Goal: Task Accomplishment & Management: Use online tool/utility

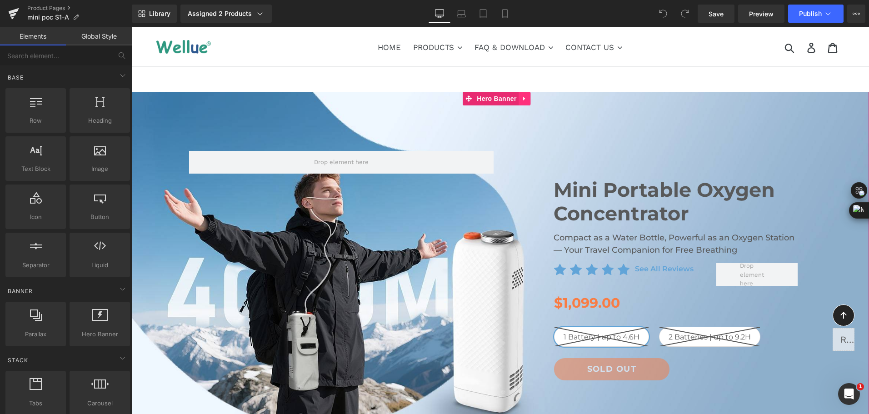
click at [527, 100] on icon at bounding box center [524, 98] width 6 height 7
click at [518, 99] on icon at bounding box center [519, 98] width 6 height 6
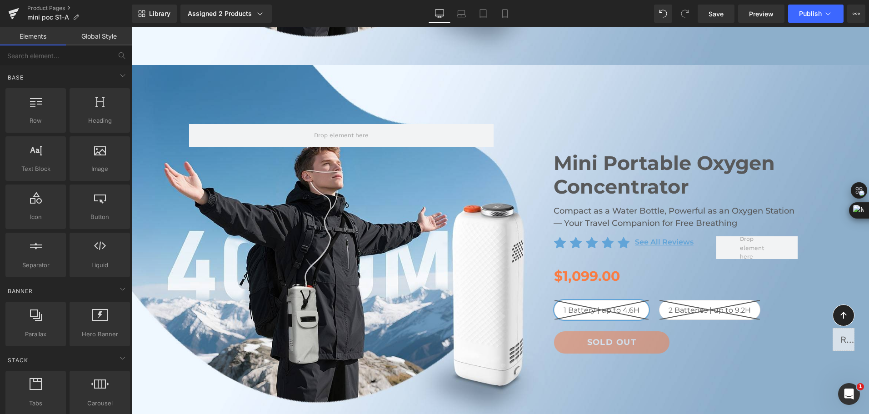
scroll to position [394, 0]
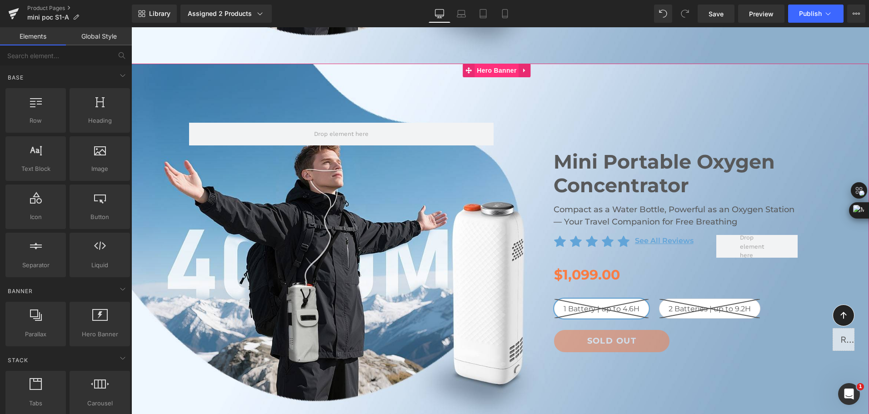
click at [493, 72] on span "Hero Banner" at bounding box center [496, 71] width 44 height 14
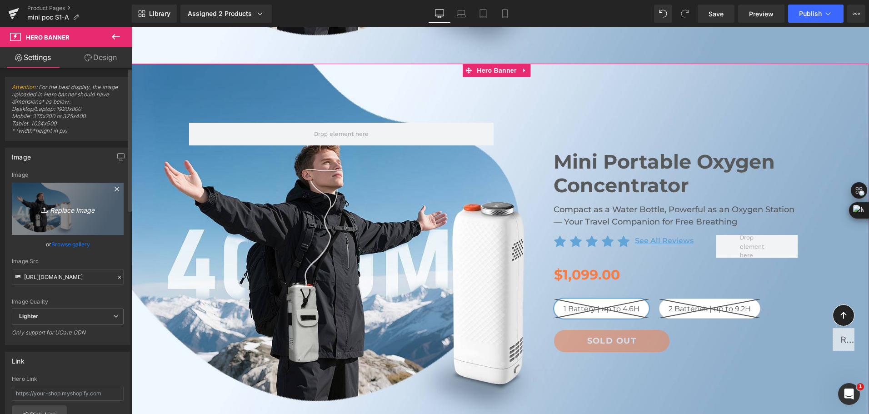
click at [48, 208] on icon "Replace Image" at bounding box center [67, 208] width 73 height 11
type input "C:\fakepath\bottle-sized portable oxygen concentrator-3.jpg"
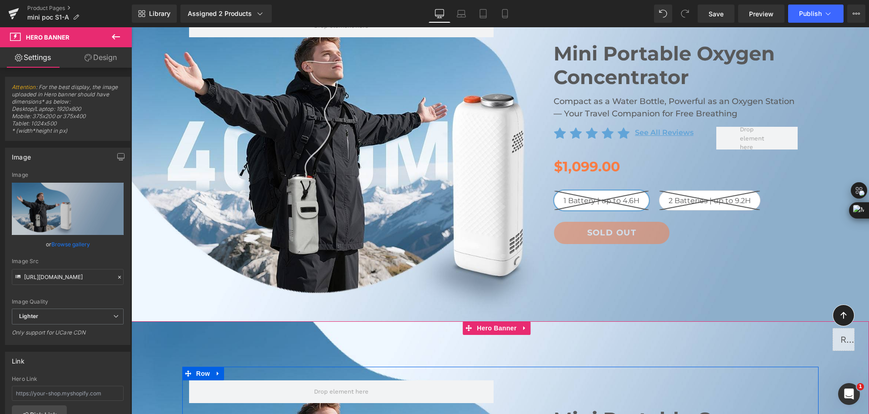
scroll to position [0, 0]
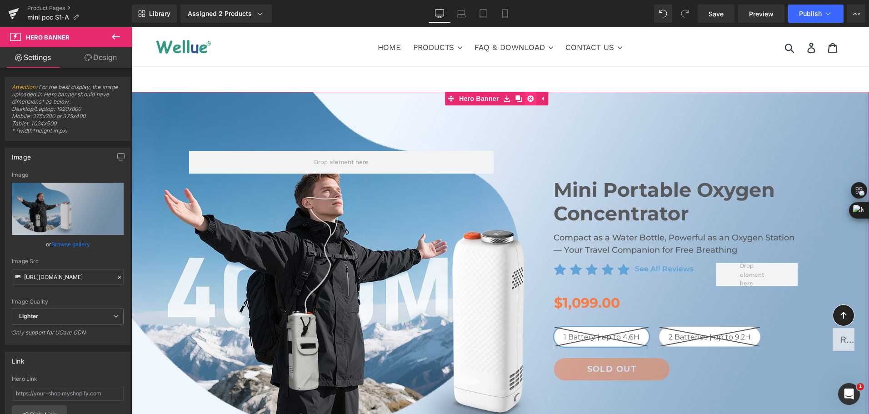
click at [528, 101] on icon at bounding box center [530, 98] width 6 height 7
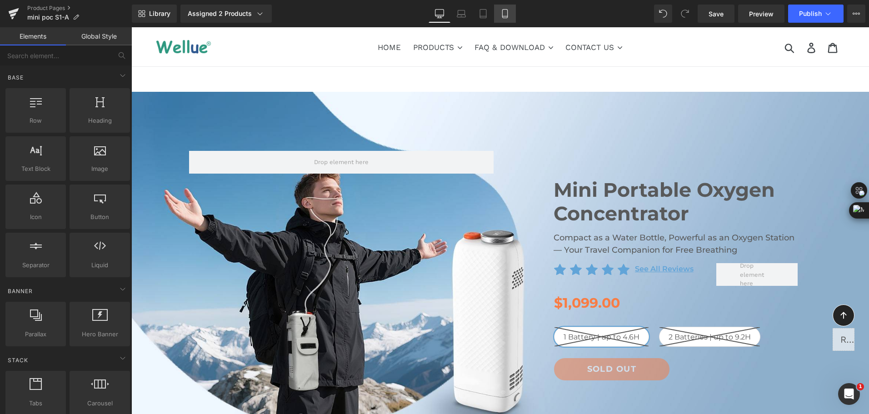
click at [512, 21] on link "Mobile" at bounding box center [505, 14] width 22 height 18
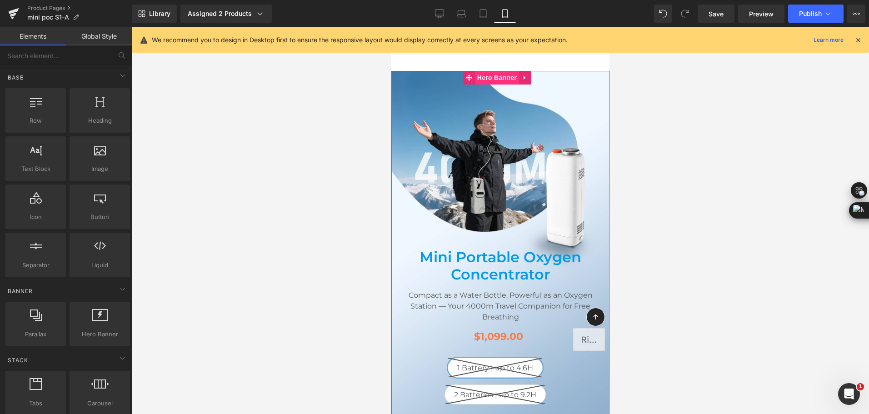
click at [505, 79] on span "Hero Banner" at bounding box center [496, 78] width 44 height 14
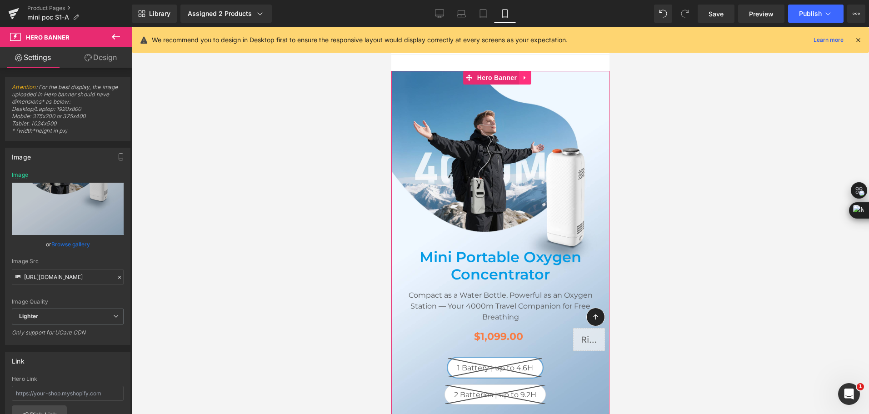
click at [524, 79] on icon at bounding box center [524, 77] width 6 height 7
click at [517, 82] on link at bounding box center [518, 78] width 12 height 14
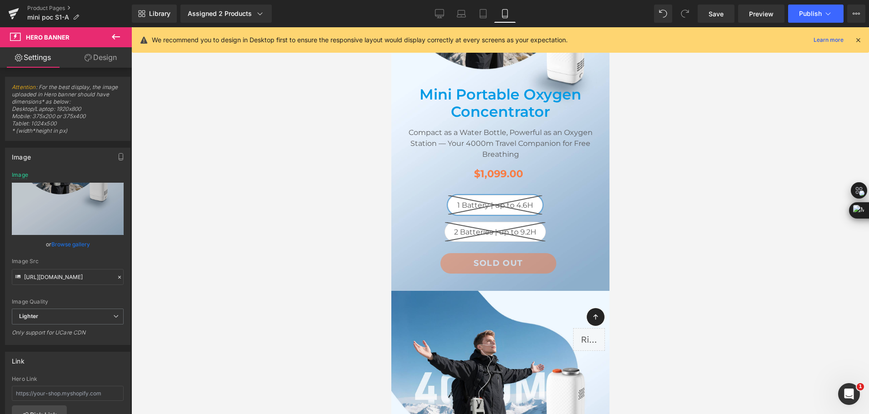
scroll to position [26, 0]
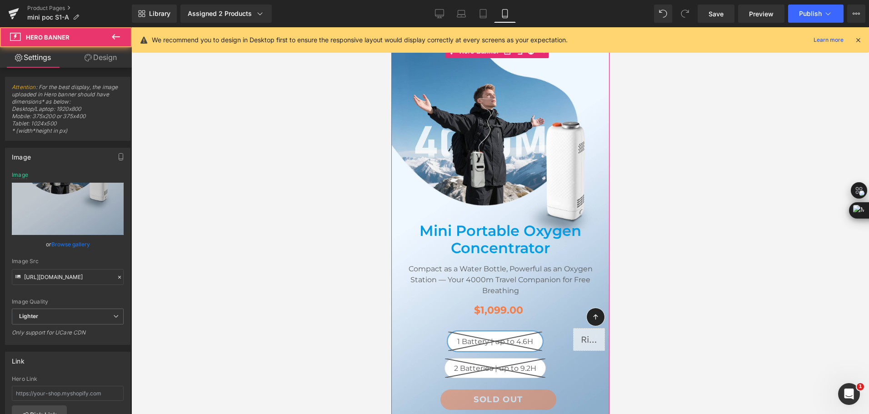
click at [486, 113] on div at bounding box center [500, 236] width 218 height 383
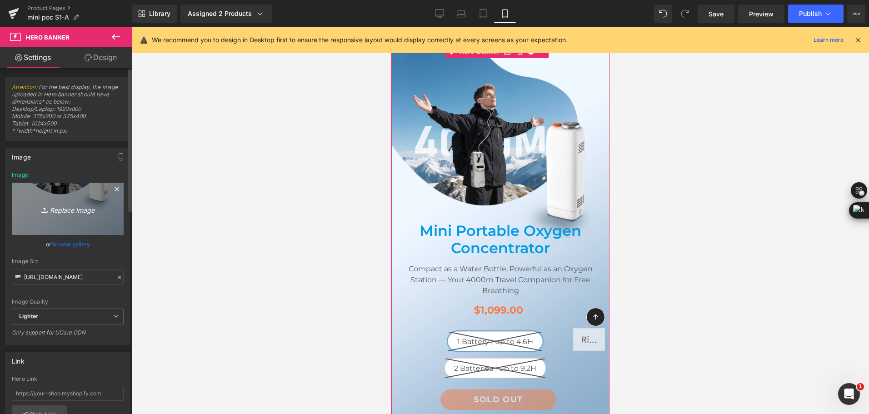
click at [67, 213] on icon "Replace Image" at bounding box center [67, 208] width 73 height 11
type input "C:\fakepath\mini portable oxygen concentrator for plateau travel-4.jpg"
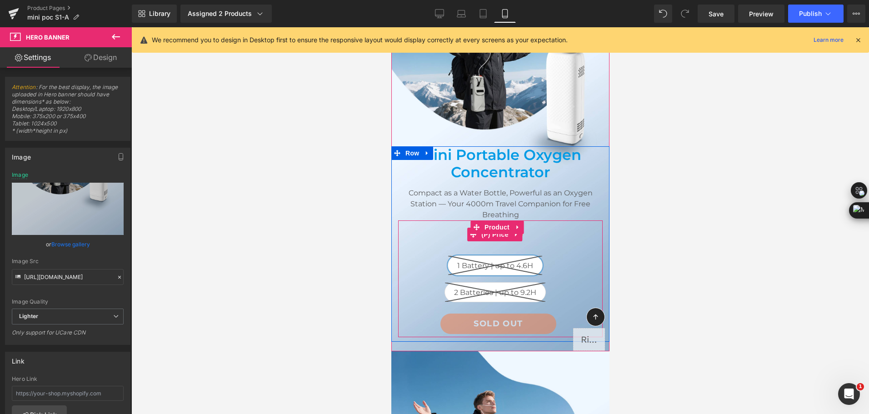
scroll to position [208, 0]
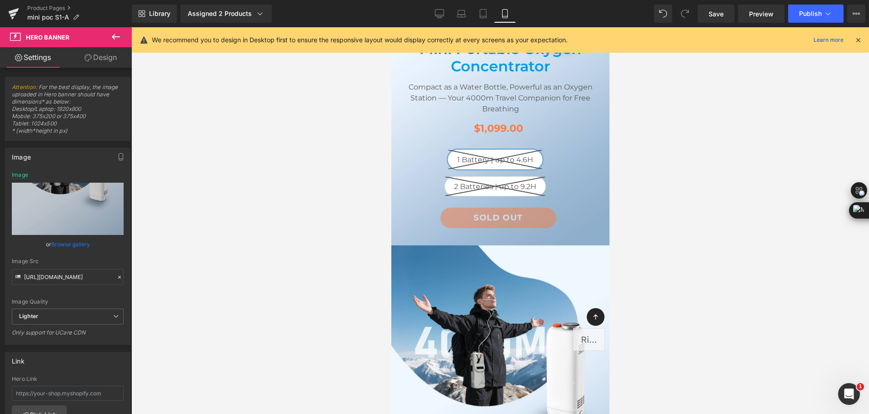
click at [525, 250] on icon at bounding box center [524, 252] width 6 height 7
click at [529, 253] on icon at bounding box center [530, 252] width 6 height 6
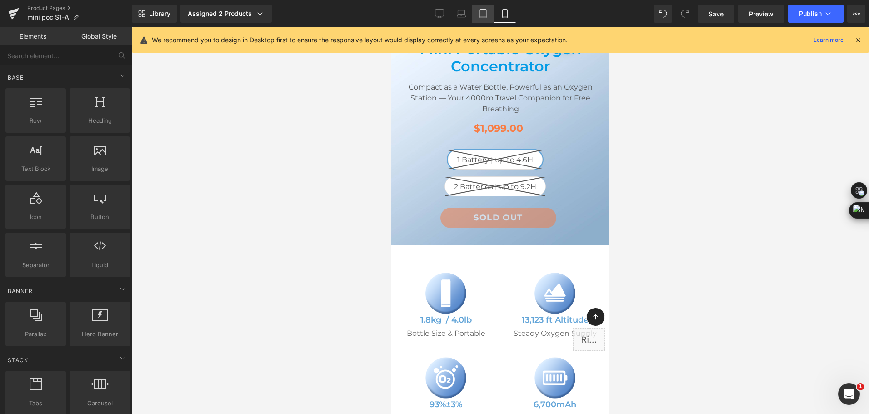
click at [486, 18] on icon at bounding box center [483, 14] width 6 height 9
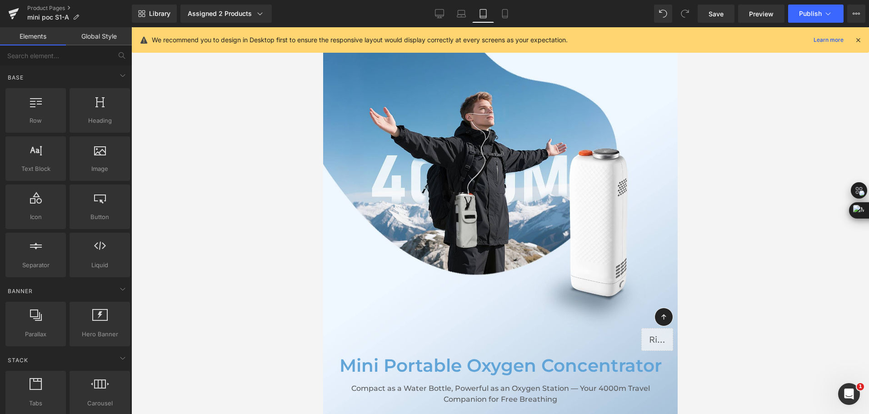
scroll to position [0, 0]
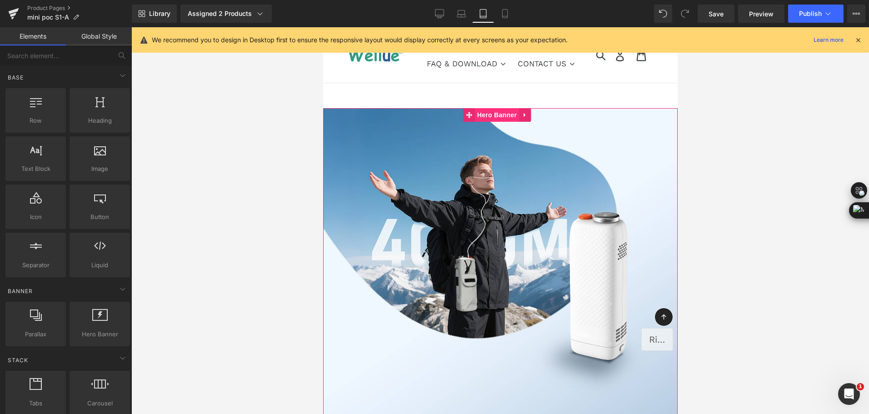
click at [492, 120] on span "Hero Banner" at bounding box center [496, 115] width 44 height 14
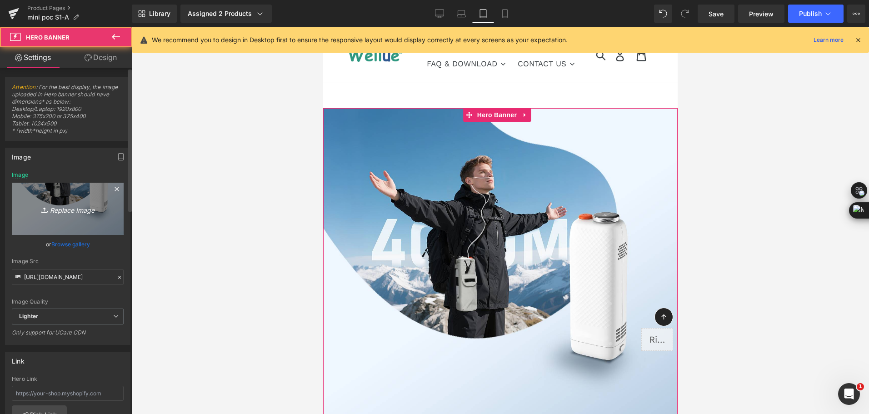
click at [68, 207] on icon "Replace Image" at bounding box center [67, 208] width 73 height 11
type input "C:\fakepath\mini portable oxygen concentrator for plateau travel-4.jpg"
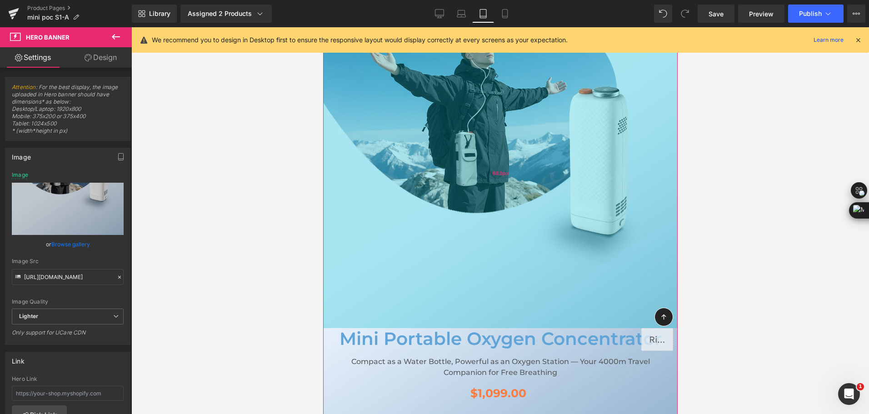
scroll to position [45, 0]
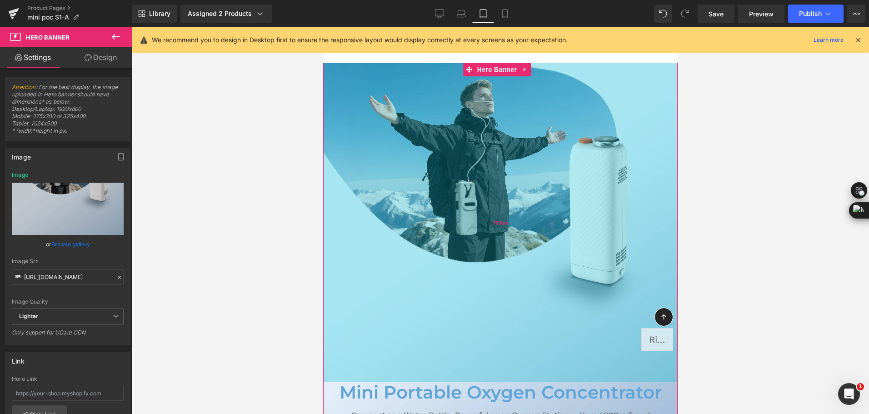
drag, startPoint x: 477, startPoint y: 248, endPoint x: 1023, endPoint y: 250, distance: 546.0
click at [485, 257] on div "702px" at bounding box center [500, 222] width 354 height 319
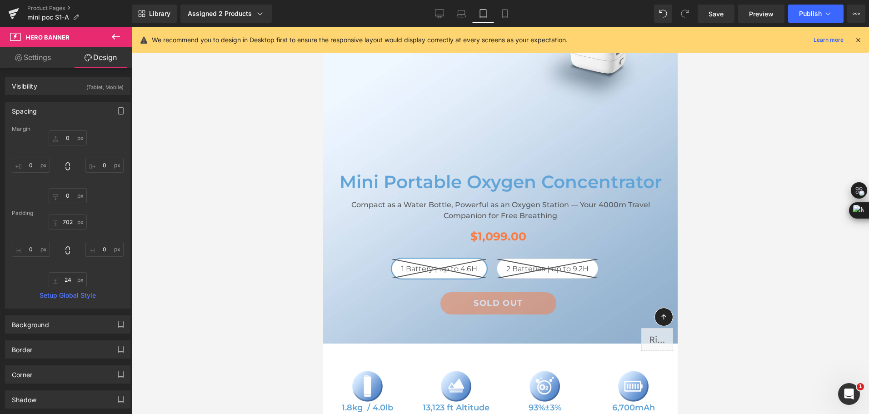
scroll to position [273, 0]
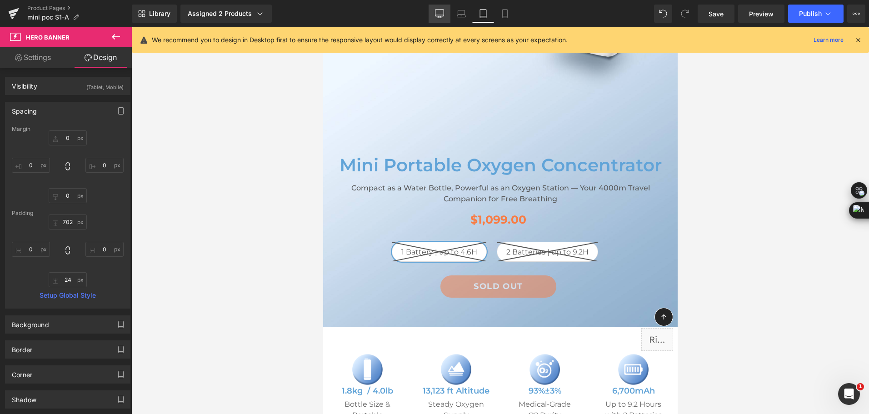
click at [437, 12] on icon at bounding box center [439, 13] width 9 height 9
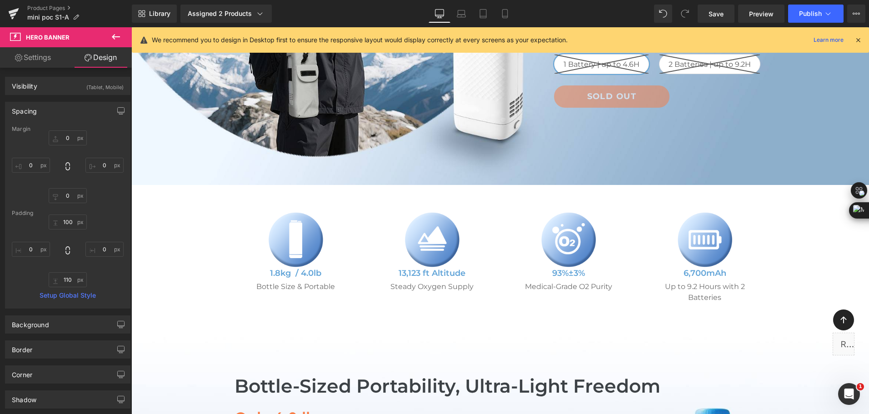
scroll to position [0, 0]
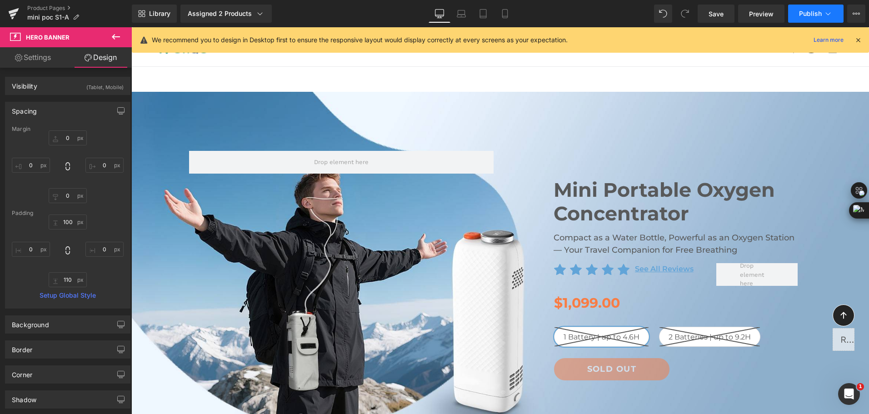
click at [800, 10] on span "Publish" at bounding box center [810, 13] width 23 height 7
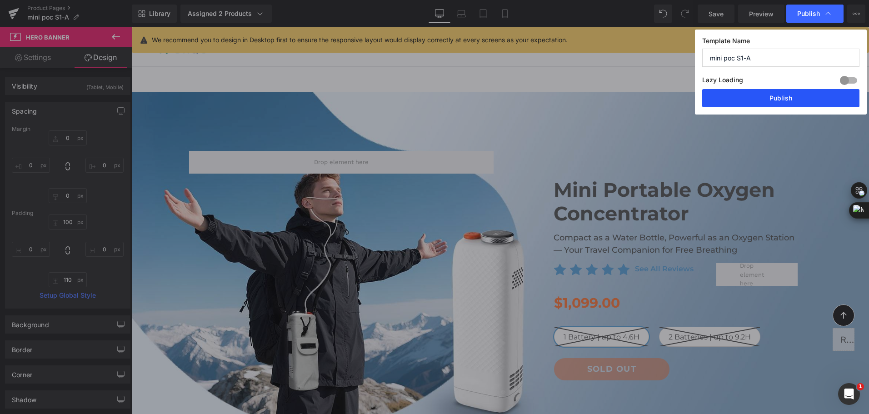
drag, startPoint x: 783, startPoint y: 97, endPoint x: 737, endPoint y: 226, distance: 136.9
click at [783, 97] on button "Publish" at bounding box center [780, 98] width 157 height 18
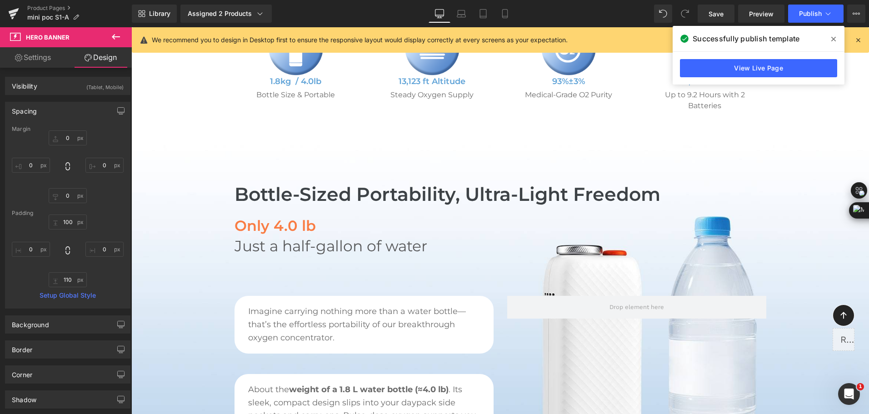
scroll to position [681, 0]
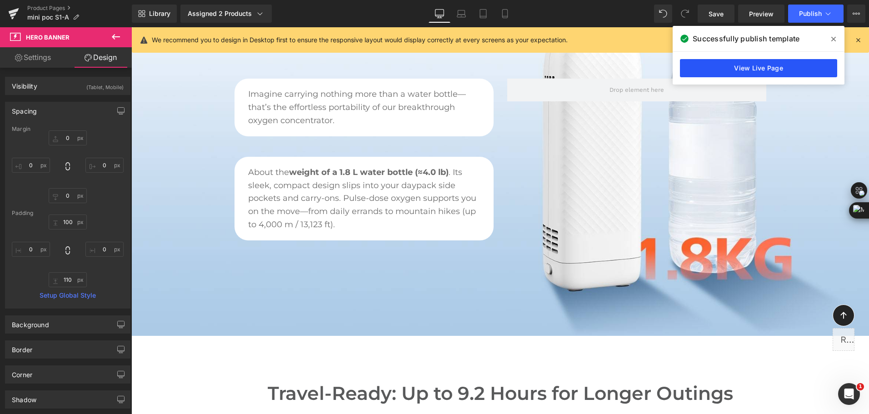
click at [740, 61] on link "View Live Page" at bounding box center [758, 68] width 157 height 18
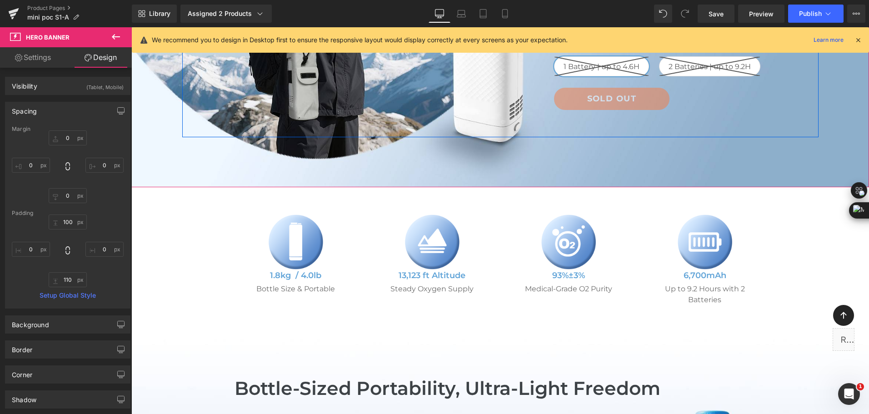
scroll to position [318, 0]
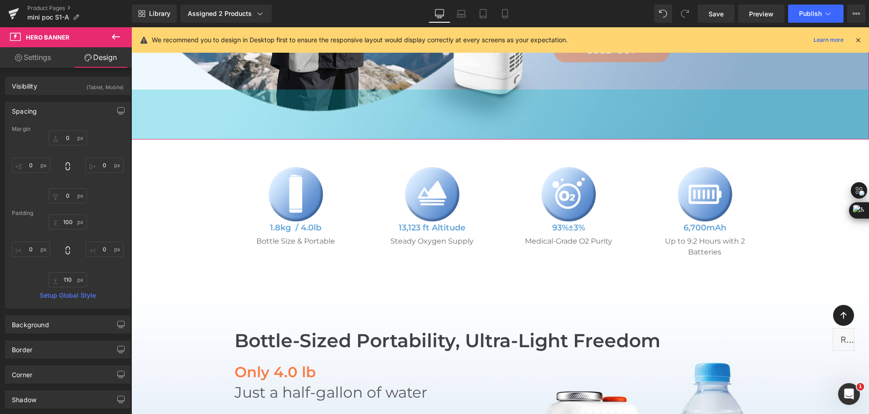
drag, startPoint x: 377, startPoint y: 93, endPoint x: 396, endPoint y: 217, distance: 125.1
click at [377, 93] on div "110px" at bounding box center [499, 114] width 737 height 50
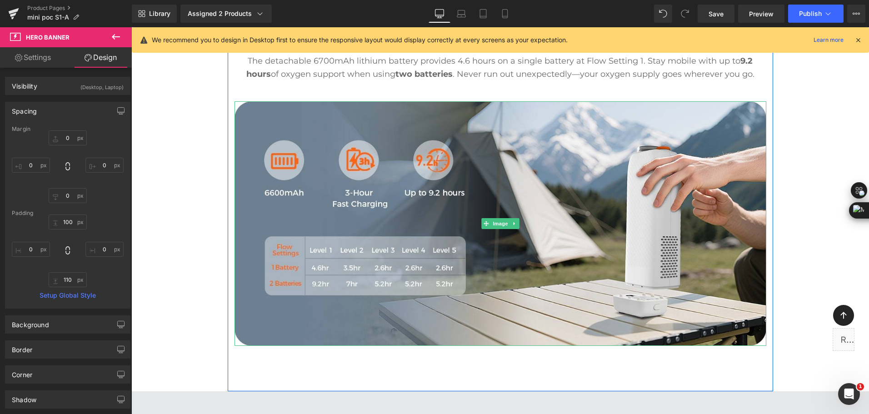
scroll to position [1045, 0]
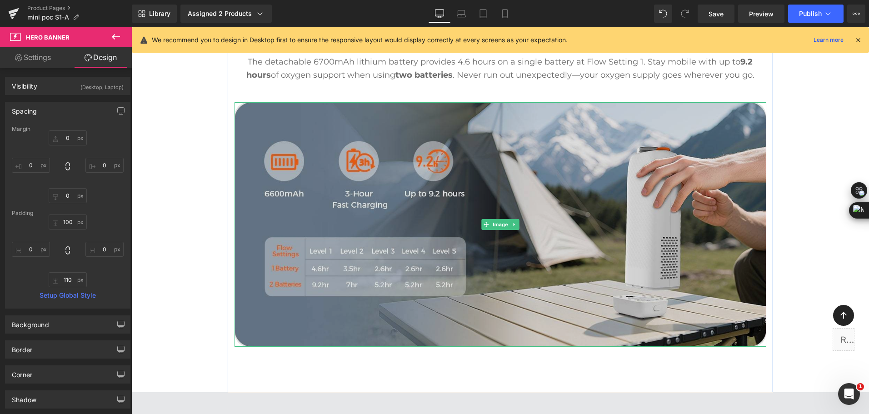
click at [425, 192] on img at bounding box center [499, 224] width 531 height 244
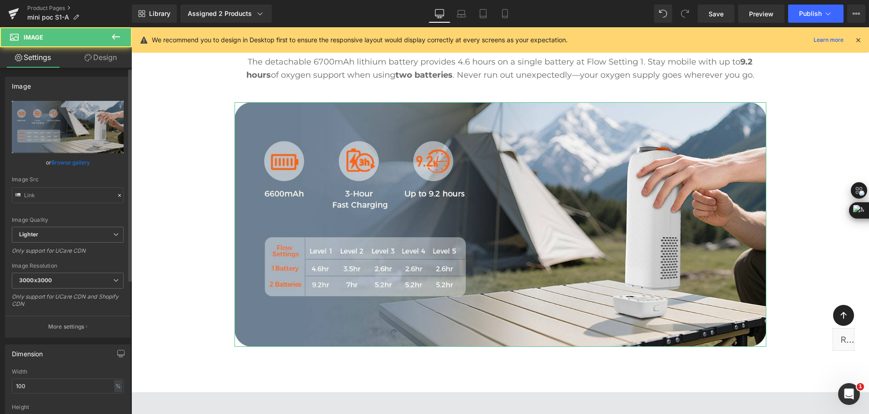
type input "[URL][DOMAIN_NAME]"
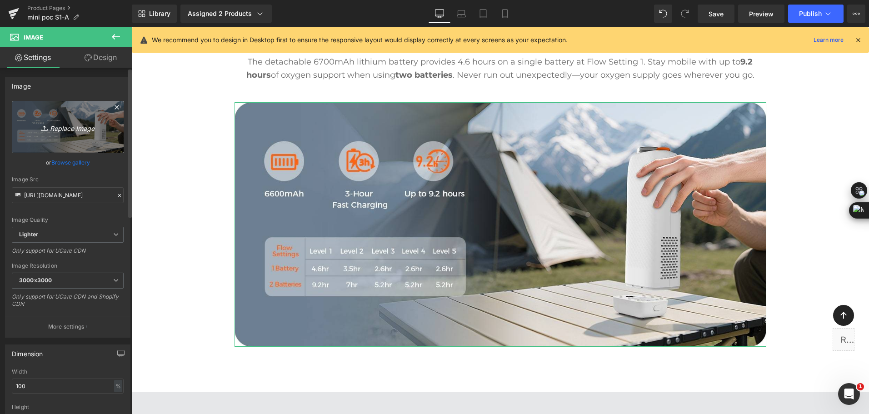
click at [79, 133] on link "Replace Image" at bounding box center [68, 127] width 112 height 52
type input "C:\fakepath\mini portable oxygen concentrator with long-lasting battery for up …"
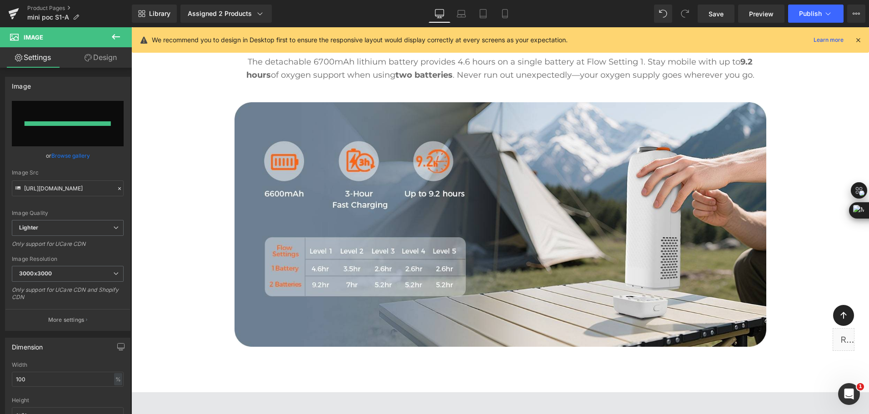
type input "[URL][DOMAIN_NAME]"
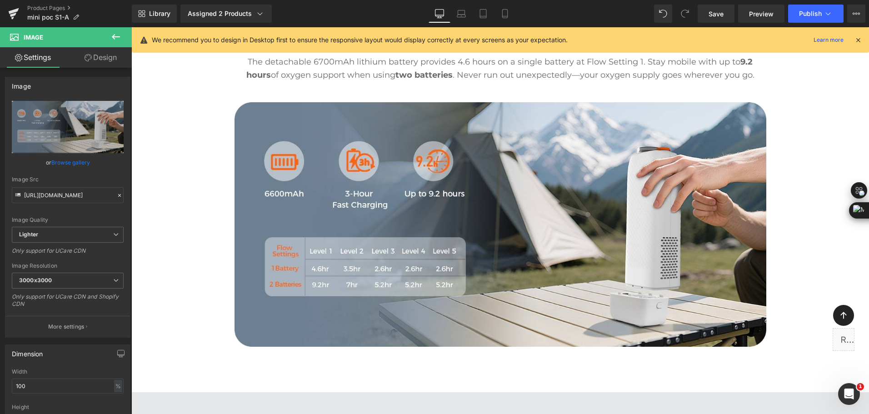
click at [609, 8] on div "Library Assigned 2 Products Product Preview Mini Portable O2 Concentrator Mini …" at bounding box center [500, 14] width 737 height 18
click at [556, 15] on div "Library Assigned 2 Products Product Preview Mini Portable O2 Concentrator Mini …" at bounding box center [500, 14] width 737 height 18
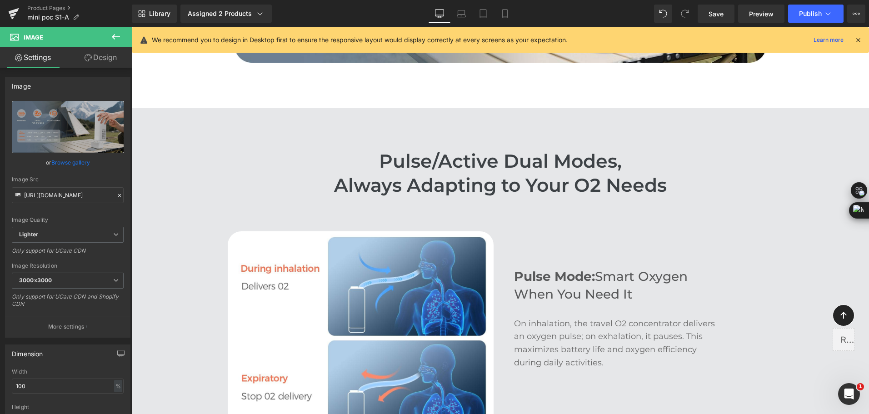
scroll to position [1363, 0]
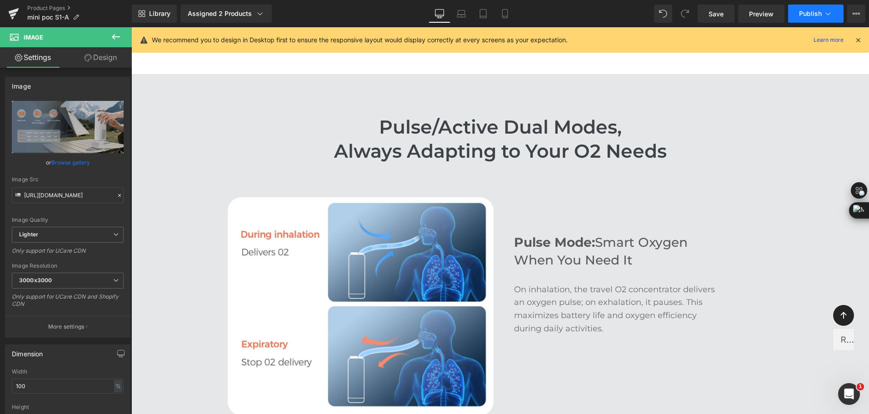
click at [796, 9] on button "Publish" at bounding box center [815, 14] width 55 height 18
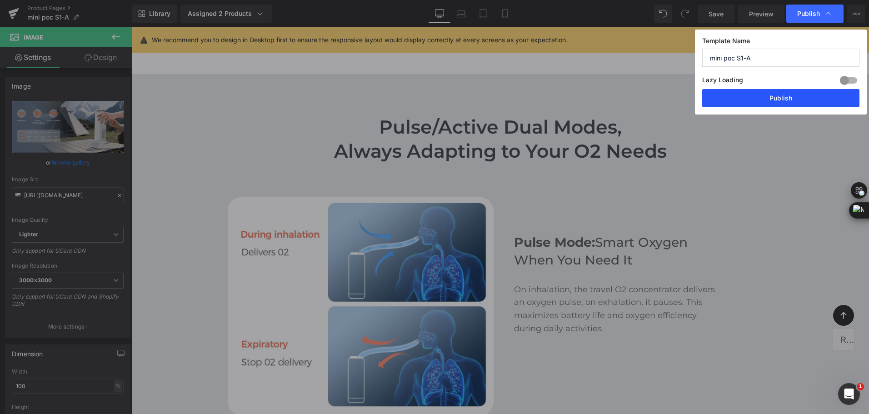
click at [797, 93] on button "Publish" at bounding box center [780, 98] width 157 height 18
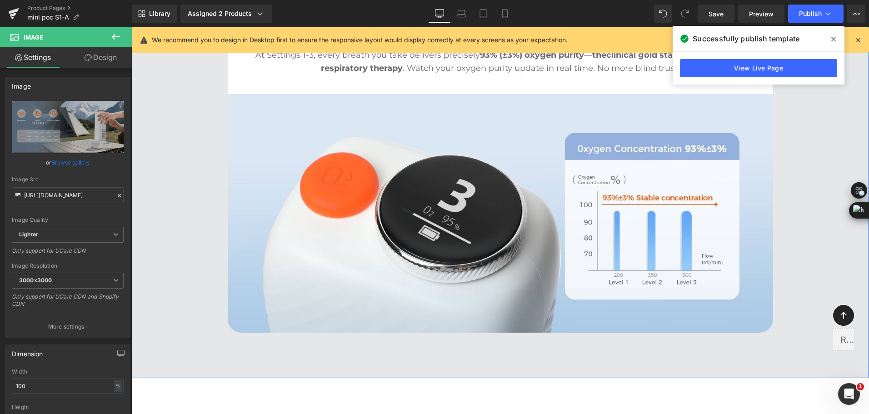
scroll to position [2090, 0]
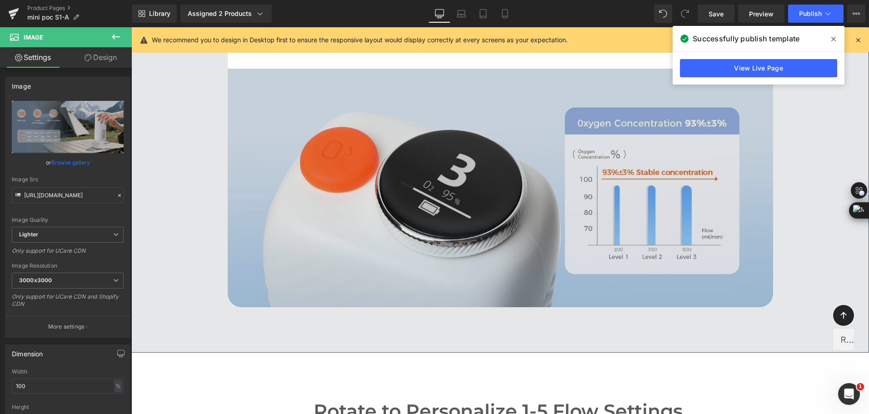
click at [420, 161] on img at bounding box center [500, 188] width 545 height 238
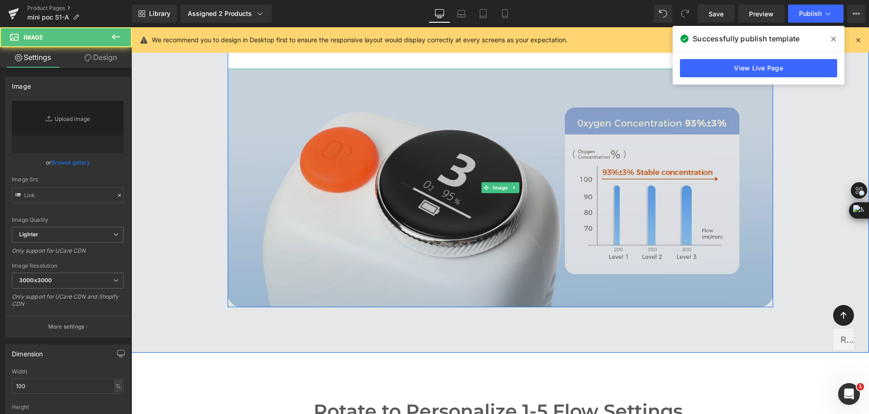
type input "[URL][DOMAIN_NAME]"
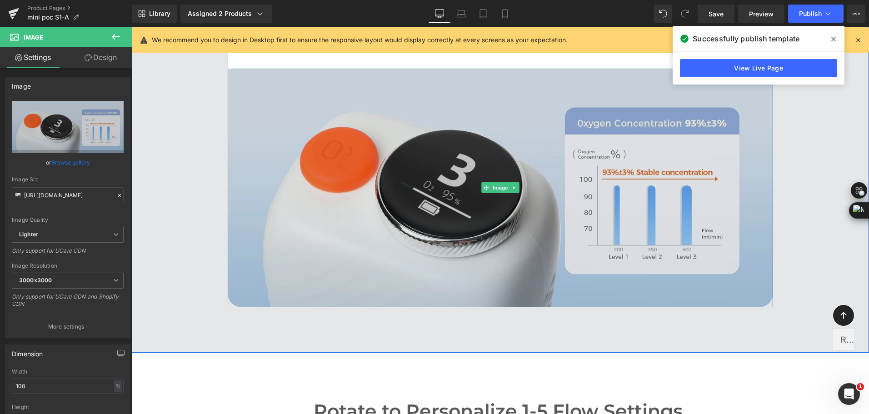
click at [404, 188] on img at bounding box center [500, 188] width 545 height 238
click at [436, 146] on img at bounding box center [500, 188] width 545 height 238
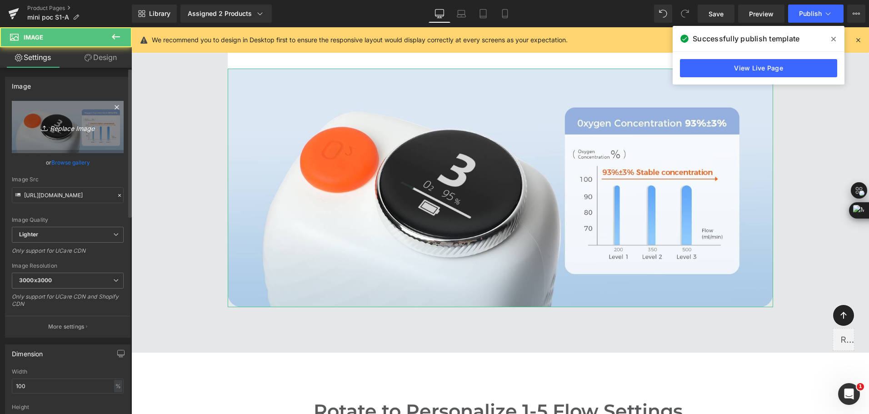
click at [70, 130] on icon "Replace Image" at bounding box center [67, 126] width 73 height 11
type input "C:\fakepath\Wellue travel o2 concentrator deliveries 93% medical-grade o2 at fl…"
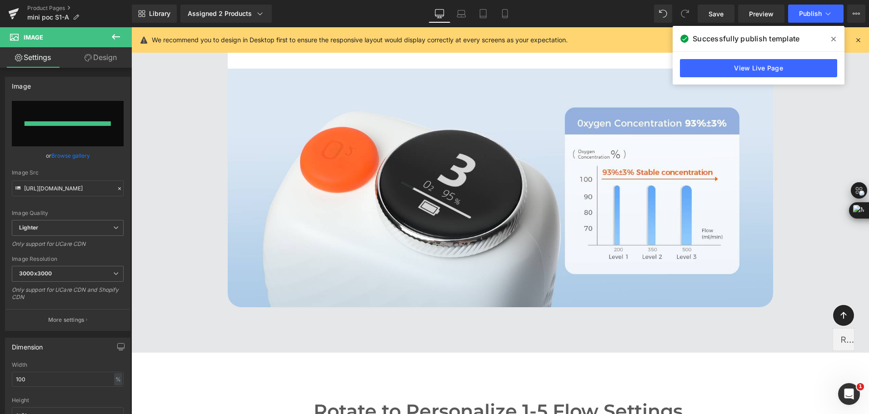
type input "[URL][DOMAIN_NAME]"
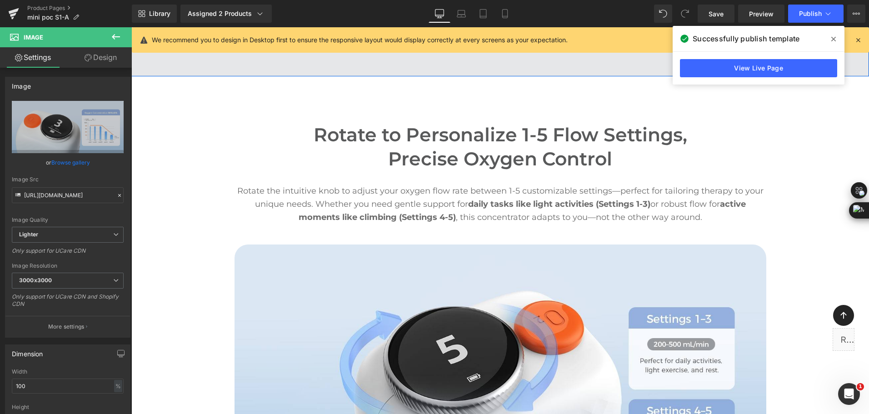
scroll to position [2408, 0]
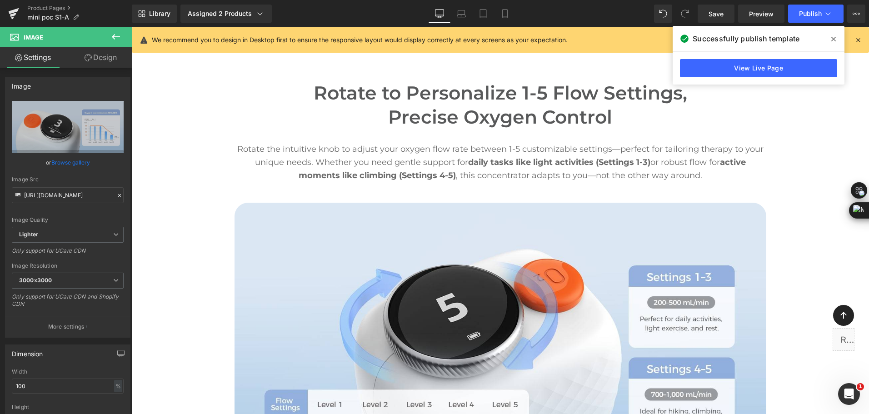
click at [836, 38] on span at bounding box center [833, 39] width 15 height 15
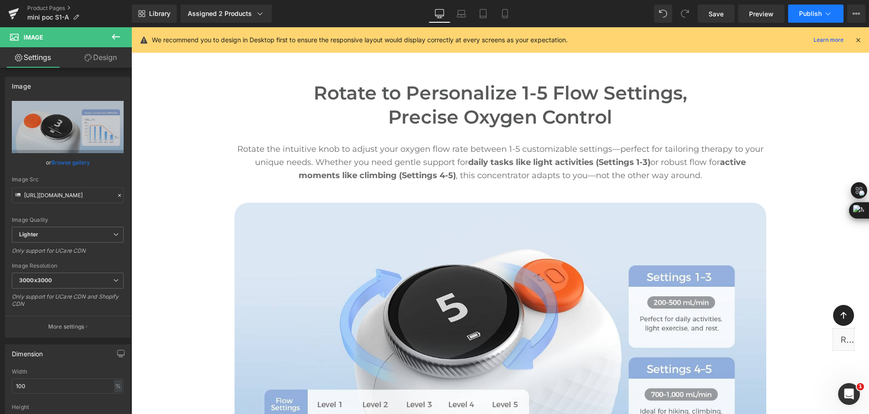
click at [821, 13] on span "Publish" at bounding box center [810, 13] width 23 height 7
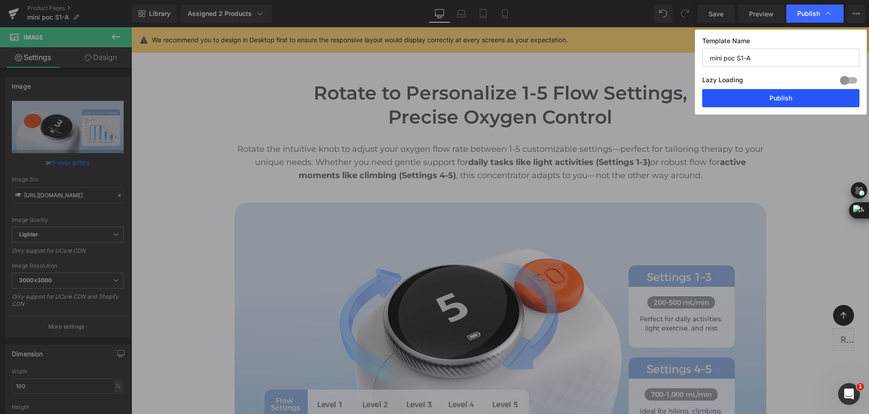
click at [808, 94] on button "Publish" at bounding box center [780, 98] width 157 height 18
